Goal: Book appointment/travel/reservation

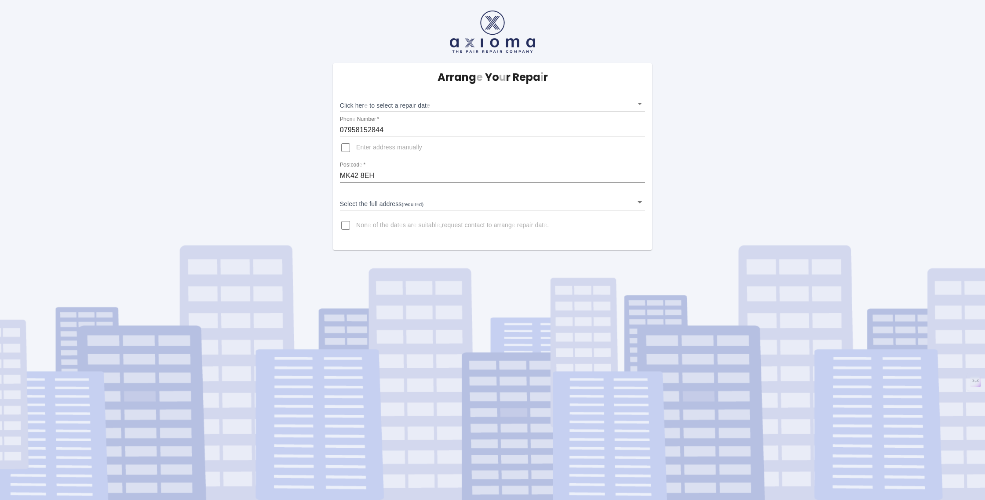
click at [444, 104] on body "Arrang e Yo u r Repa i r Click her e to select a repa i r dat e ​ Phon e Number…" at bounding box center [492, 250] width 985 height 500
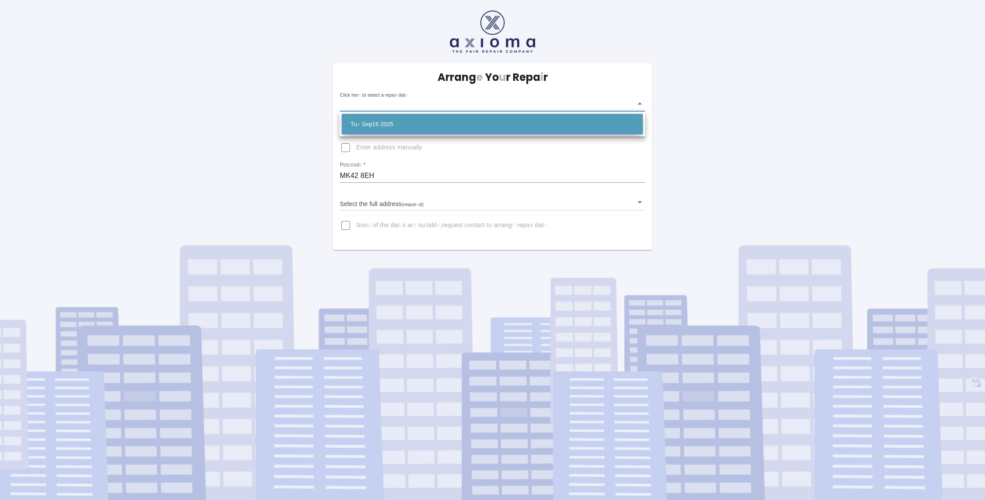
click at [442, 121] on li "Tu e [DATE]" at bounding box center [492, 124] width 301 height 21
type input "[DATE]T00:00:00.000Z"
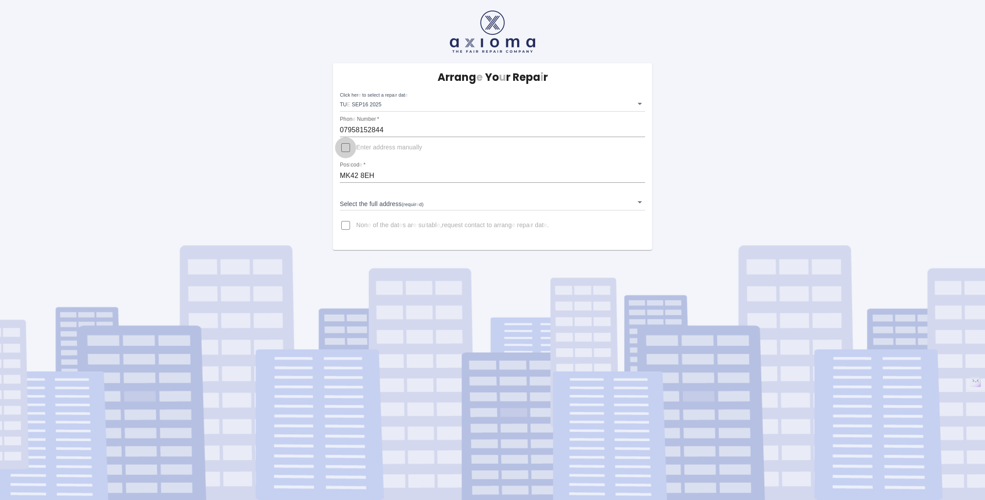
click at [348, 152] on input "Enter address manually" at bounding box center [345, 147] width 21 height 21
checkbox input "true"
click at [401, 198] on input "Address   *" at bounding box center [493, 197] width 306 height 14
type input "[STREET_ADDRESS]"
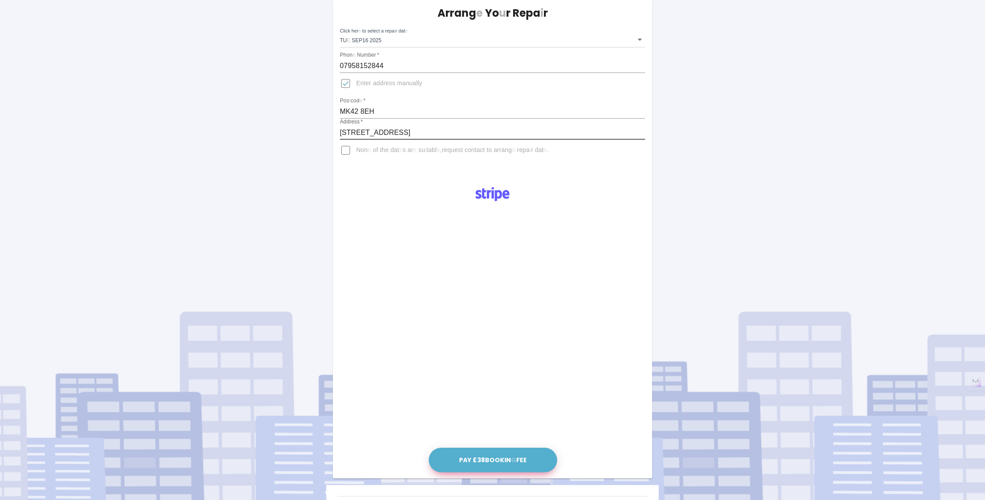
scroll to position [131, 0]
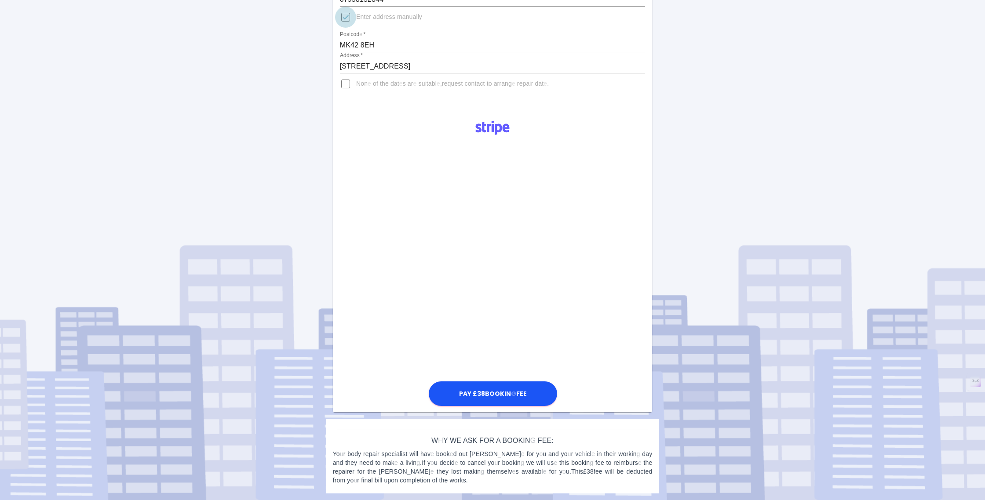
click at [347, 20] on input "Enter address manually" at bounding box center [345, 17] width 21 height 21
checkbox input "false"
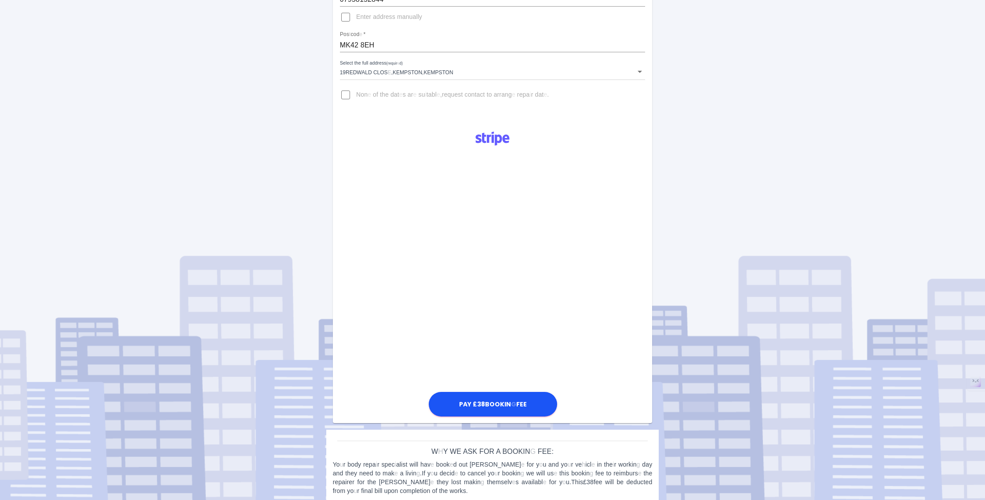
click at [345, 94] on input "Non e of the dat e s ar e su i tabl e , request contact to arrang e repa i r da…" at bounding box center [345, 94] width 21 height 21
checkbox input "true"
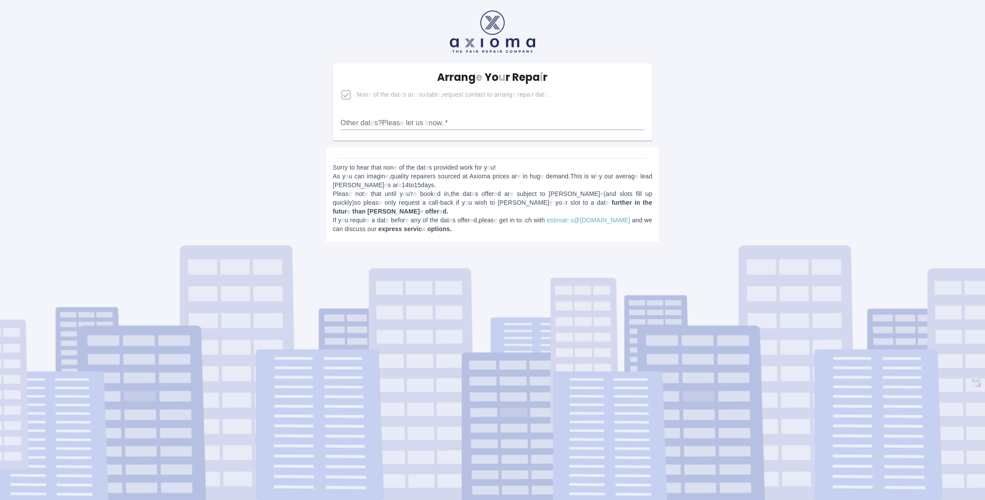
scroll to position [0, 0]
click at [418, 124] on input "Other dat e s ? Pleas e let us k now .   *" at bounding box center [492, 123] width 304 height 14
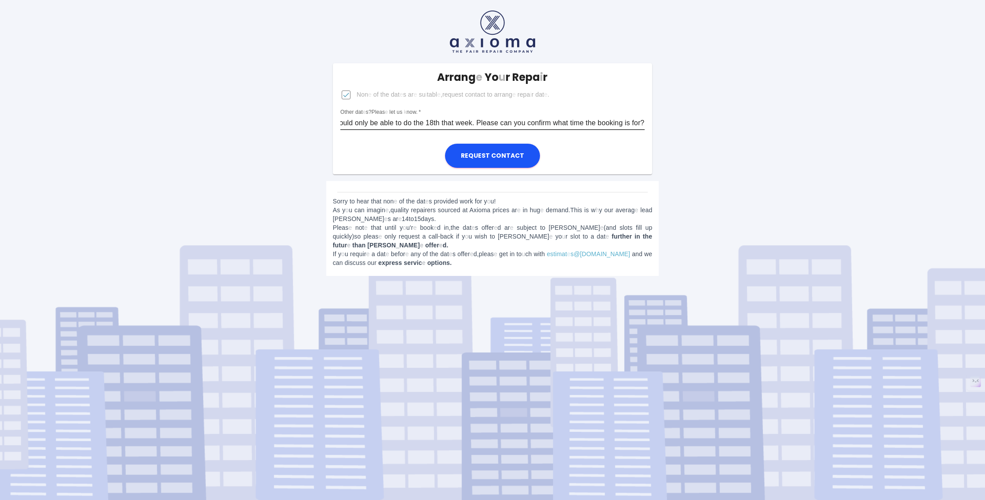
scroll to position [0, 255]
type input "I'm super happy to book the 16th if it is after 12:30. If it's in the morning, …"
click at [470, 160] on button "Request contact" at bounding box center [492, 156] width 95 height 24
